Goal: Task Accomplishment & Management: Manage account settings

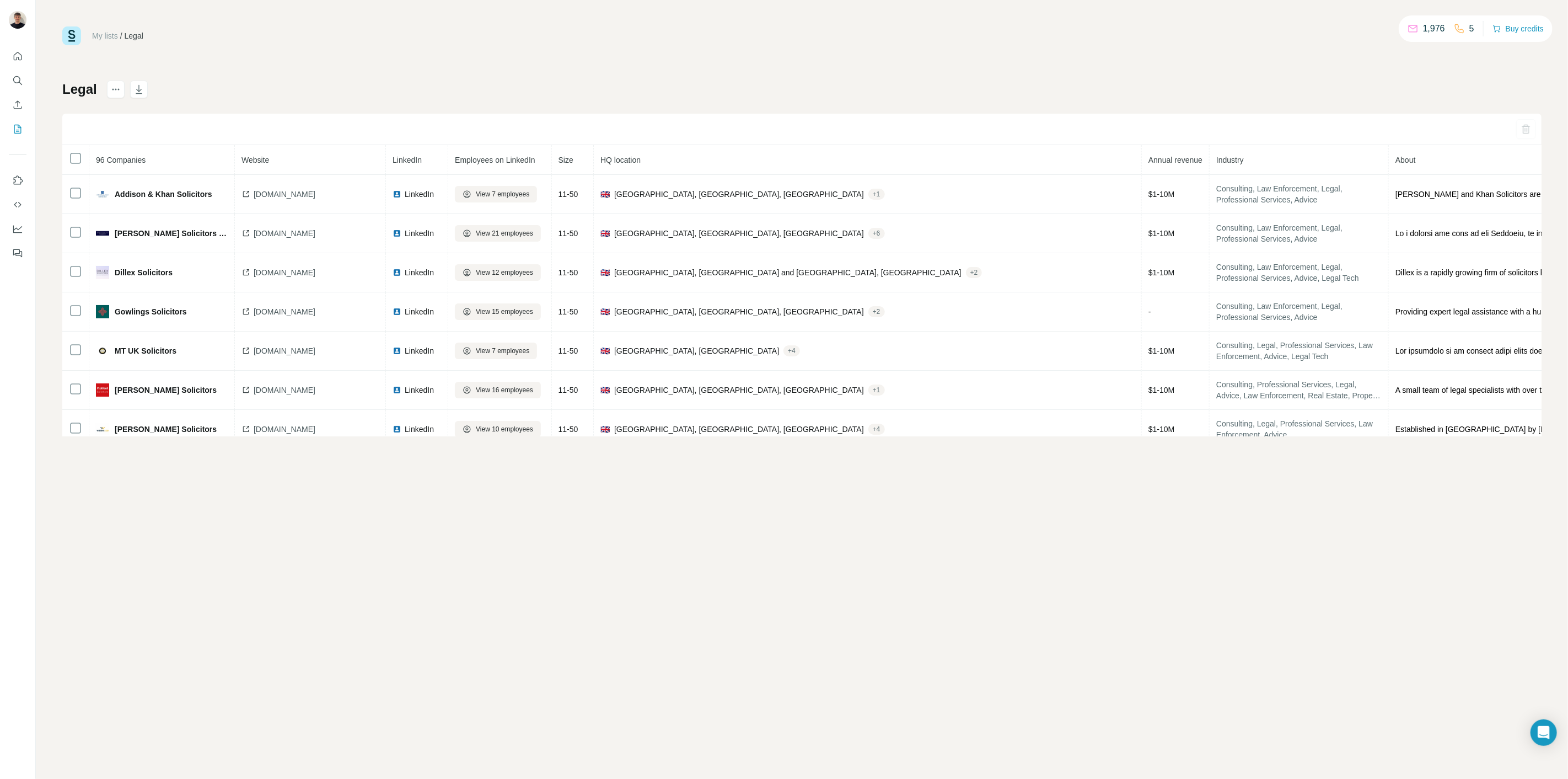
click at [23, 52] on button "Quick start" at bounding box center [18, 56] width 18 height 20
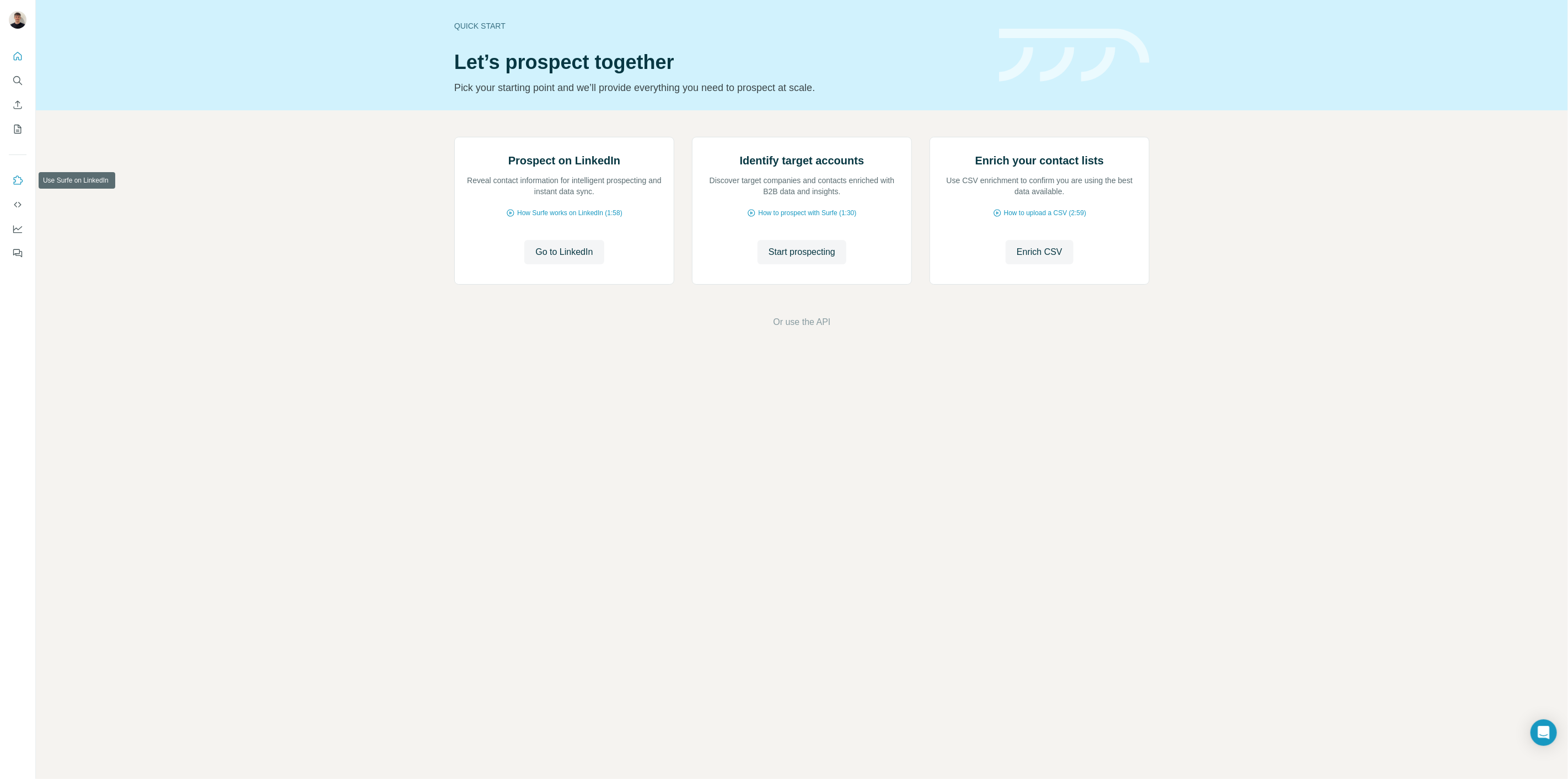
click at [14, 182] on icon "Use Surfe on LinkedIn" at bounding box center [18, 180] width 9 height 9
click at [22, 133] on icon "My lists" at bounding box center [18, 129] width 11 height 11
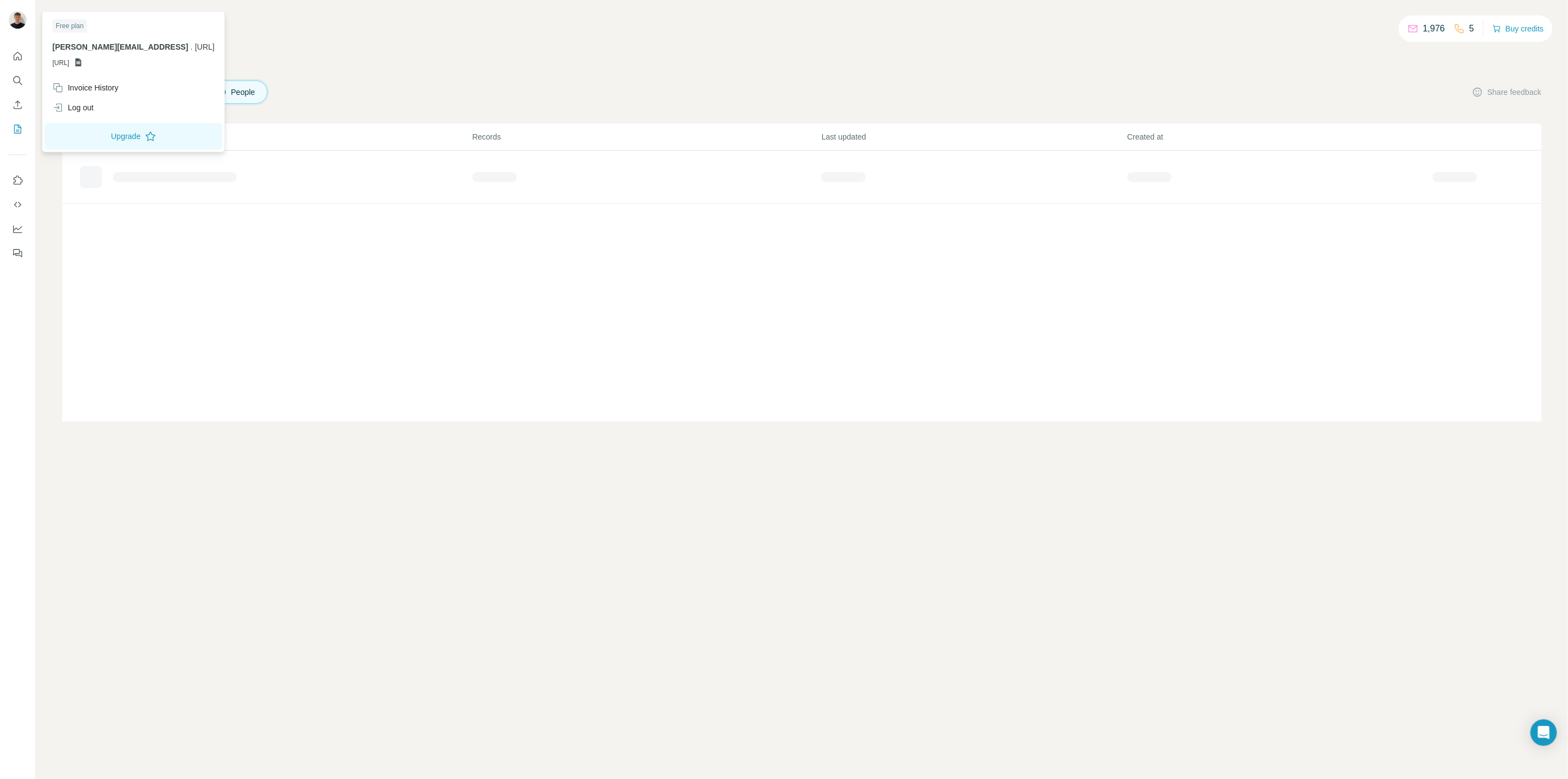
click at [17, 10] on div at bounding box center [19, 21] width 32 height 36
click at [20, 26] on img at bounding box center [18, 19] width 18 height 18
click at [66, 30] on div "Free plan" at bounding box center [70, 26] width 34 height 13
click at [114, 44] on span "[PERSON_NAME][EMAIL_ADDRESS]" at bounding box center [121, 47] width 136 height 9
drag, startPoint x: 184, startPoint y: 47, endPoint x: 157, endPoint y: 52, distance: 27.5
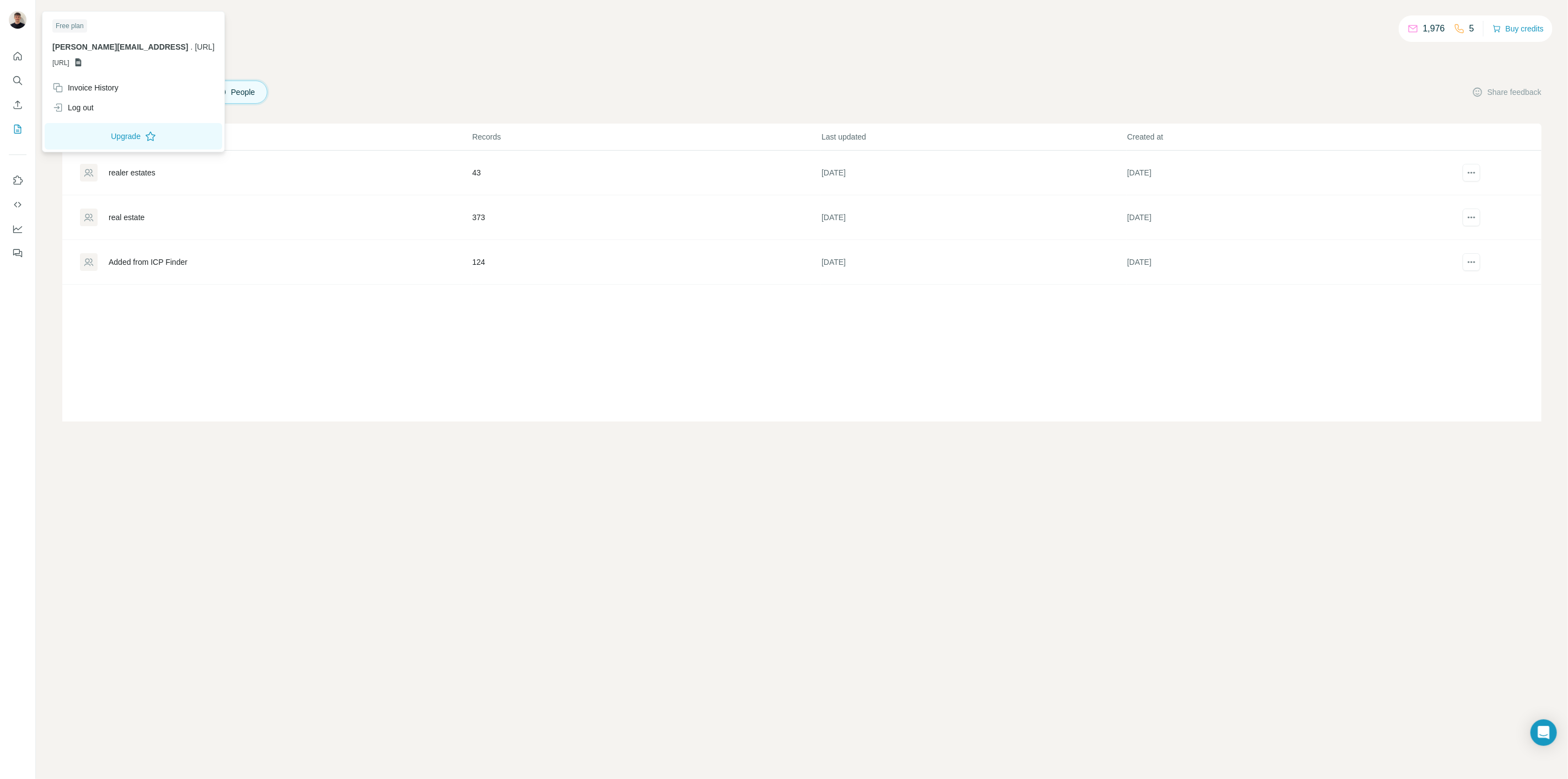
click at [195, 48] on span "[URL]" at bounding box center [205, 47] width 20 height 9
click at [93, 92] on div "Invoice History" at bounding box center [86, 87] width 66 height 11
click at [82, 86] on div "Invoice History" at bounding box center [86, 87] width 66 height 11
drag, startPoint x: 32, startPoint y: 272, endPoint x: 23, endPoint y: 126, distance: 146.3
click at [31, 259] on div at bounding box center [18, 389] width 36 height 779
